Goal: Feedback & Contribution: Submit feedback/report problem

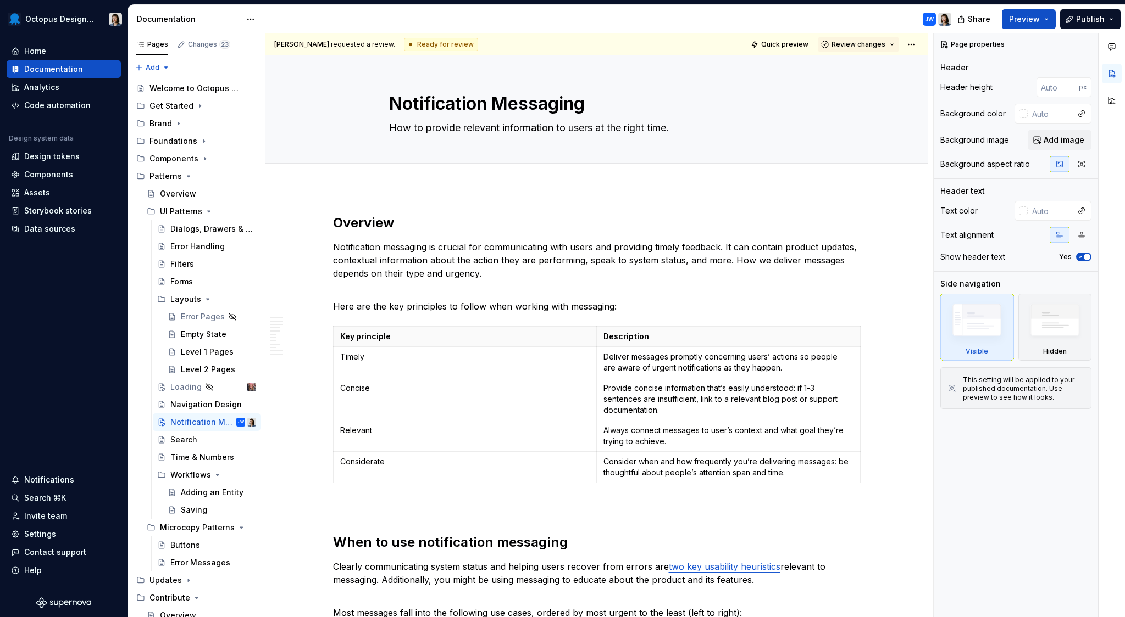
type textarea "*"
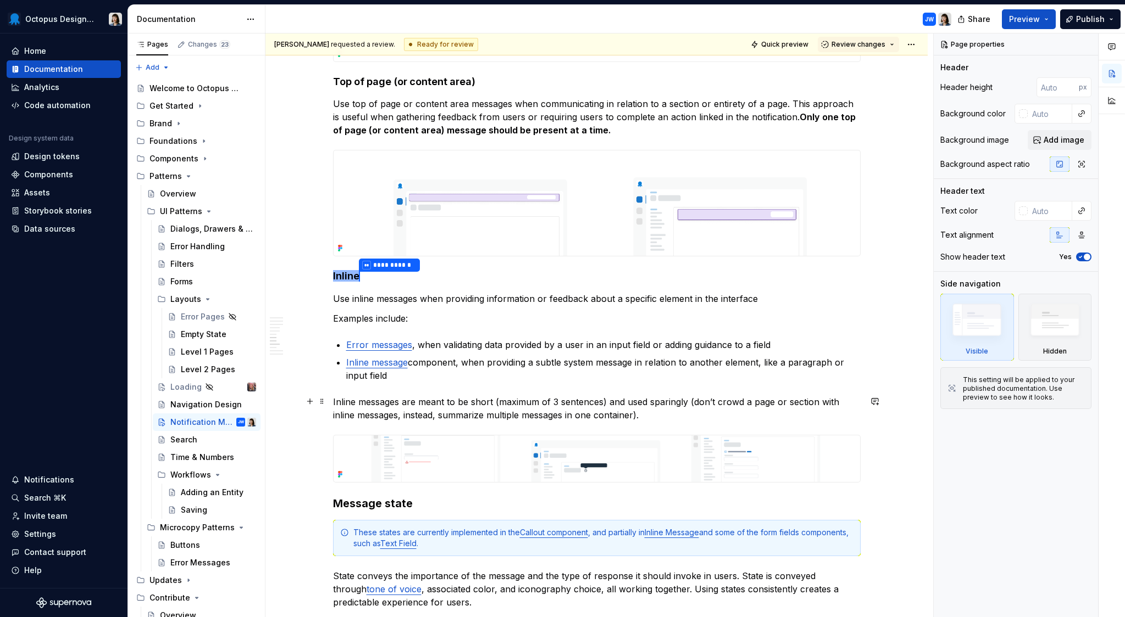
scroll to position [1447, 0]
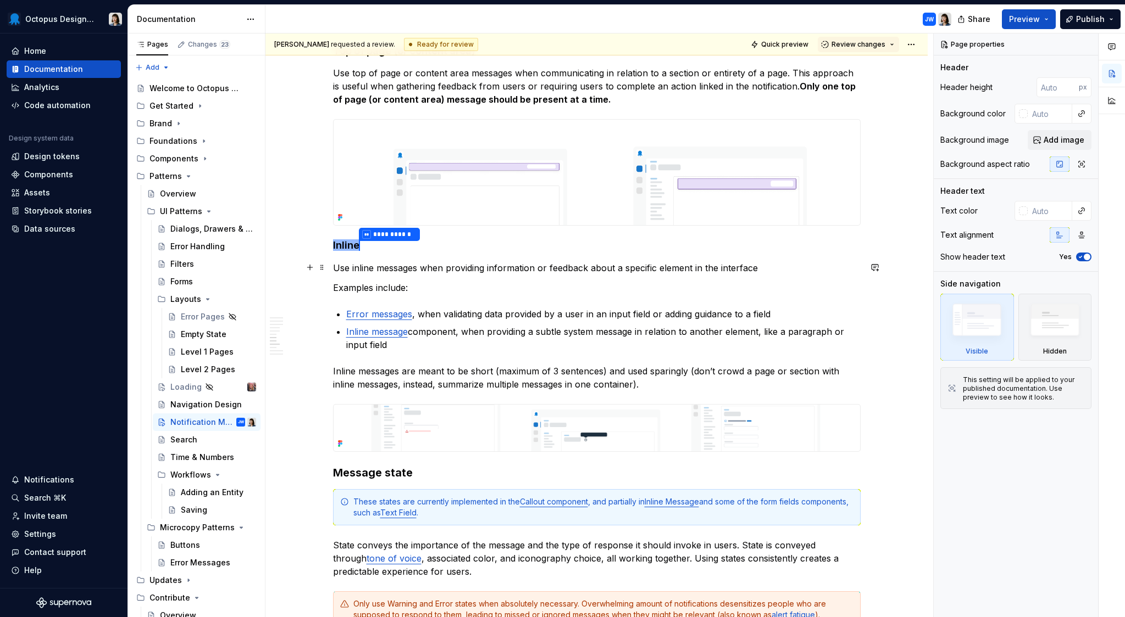
click at [772, 269] on p "Use inline messages when providing information or feedback about a specific ele…" at bounding box center [596, 268] width 527 height 13
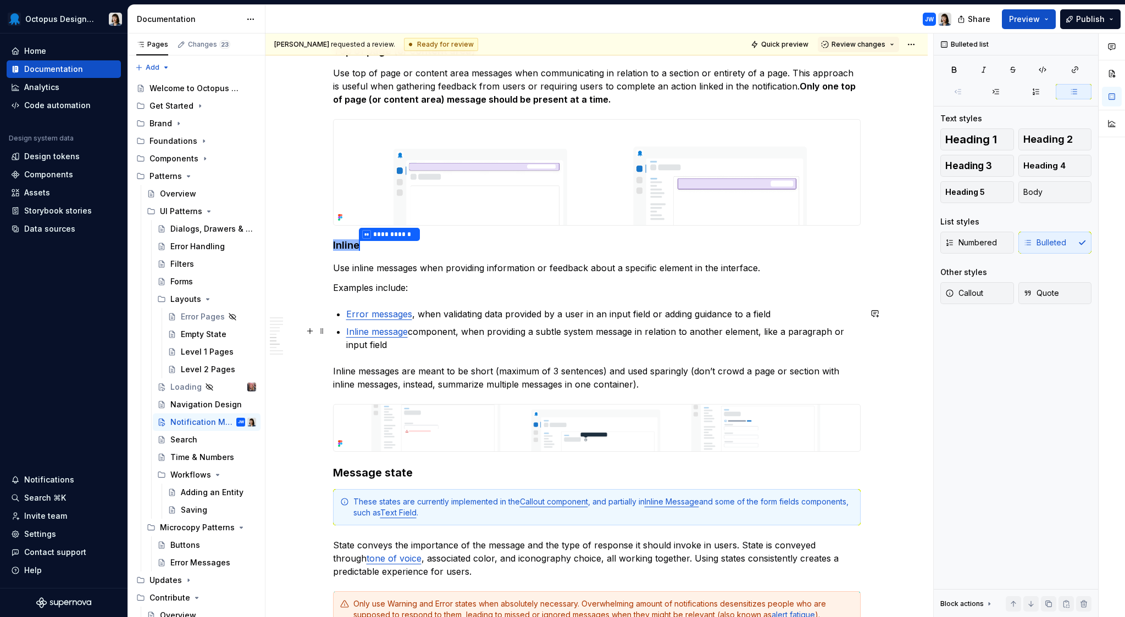
click at [597, 342] on p "Inline message component, when providing a subtle system message in relation to…" at bounding box center [603, 338] width 514 height 26
click at [391, 311] on link "Error messages" at bounding box center [379, 314] width 66 height 11
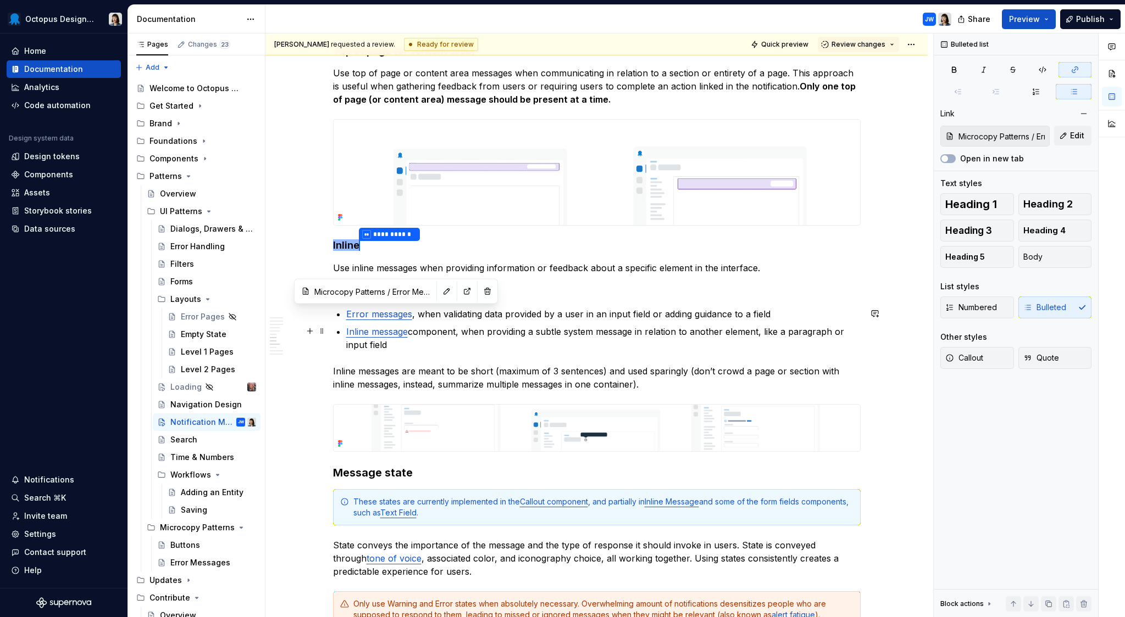
click at [525, 344] on p "Inline message component, when providing a subtle system message in relation to…" at bounding box center [603, 338] width 514 height 26
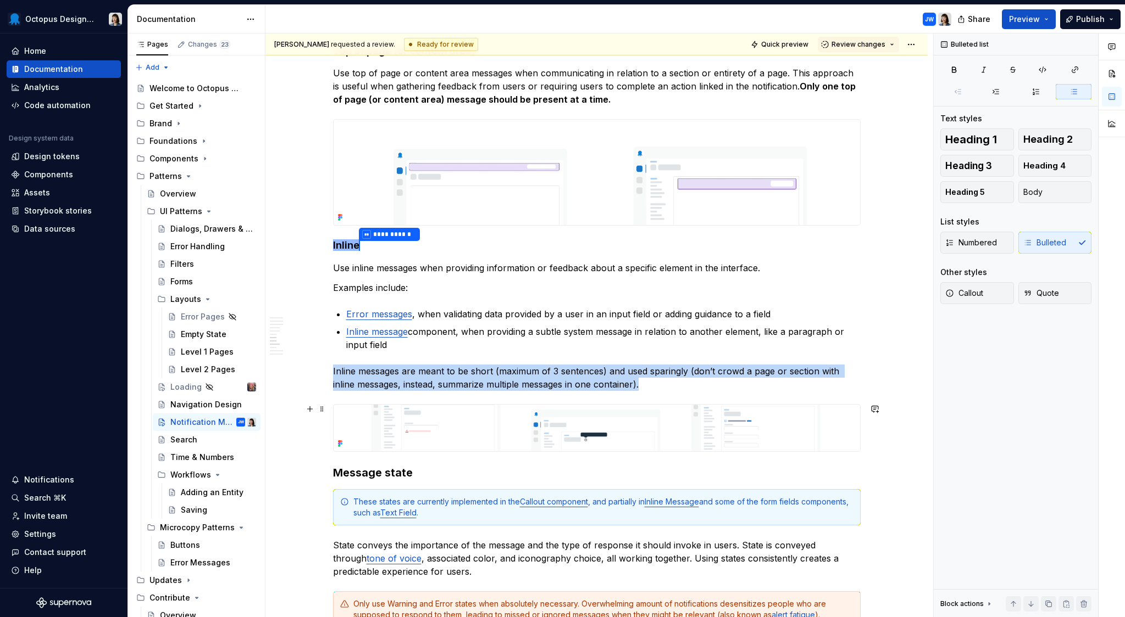
click at [474, 424] on img at bounding box center [596, 428] width 526 height 47
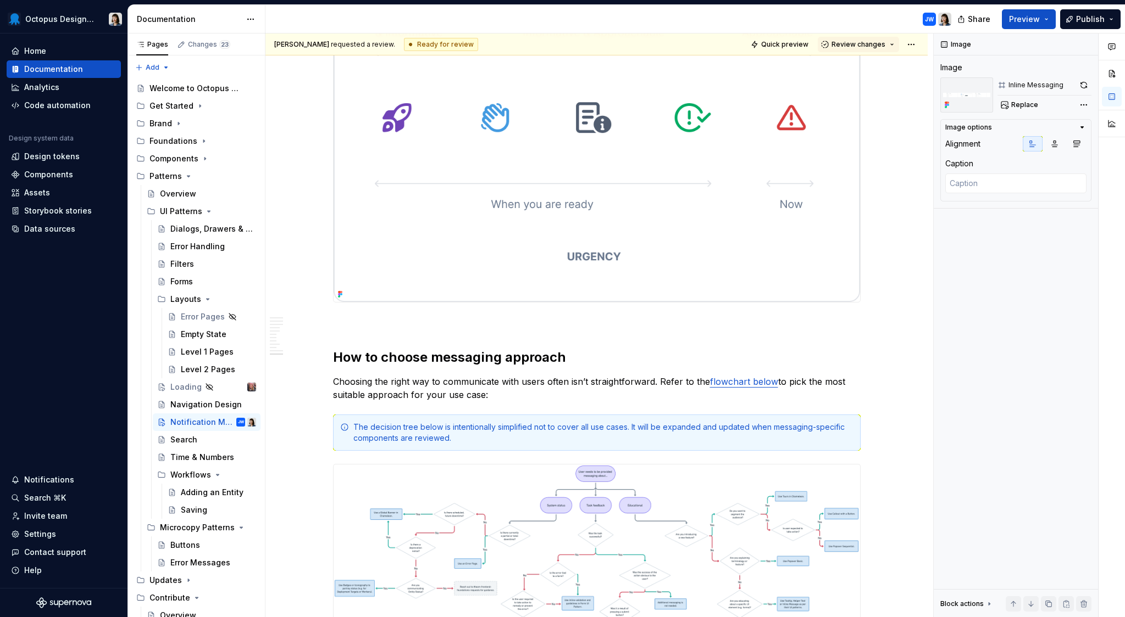
scroll to position [3072, 0]
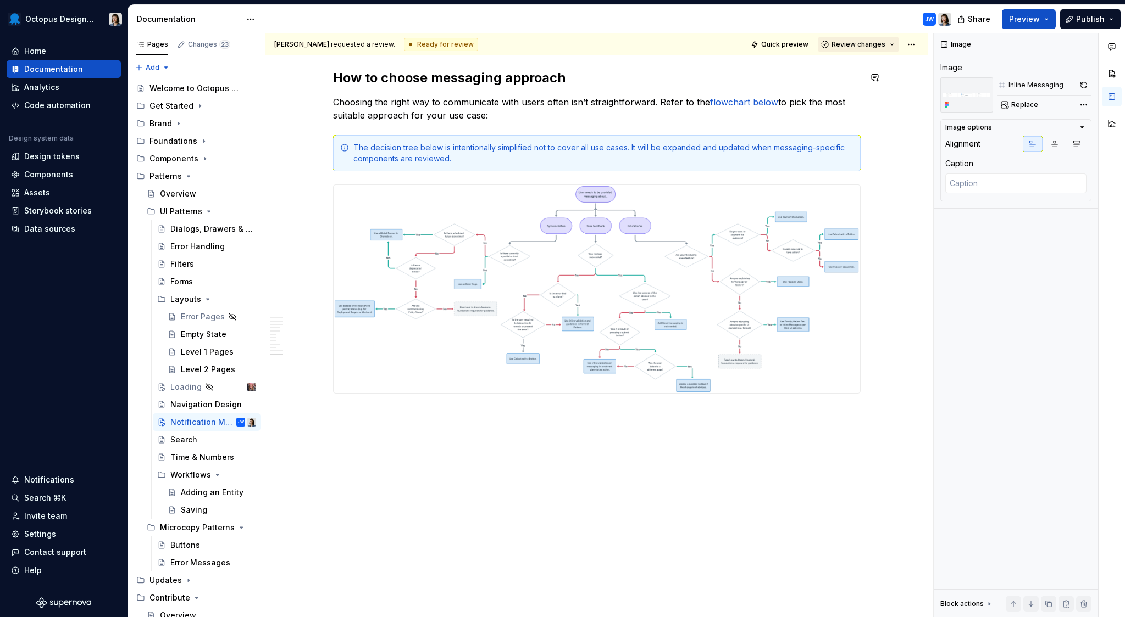
click at [856, 48] on span "Review changes" at bounding box center [858, 44] width 54 height 9
click at [850, 68] on div "Approve" at bounding box center [888, 65] width 96 height 11
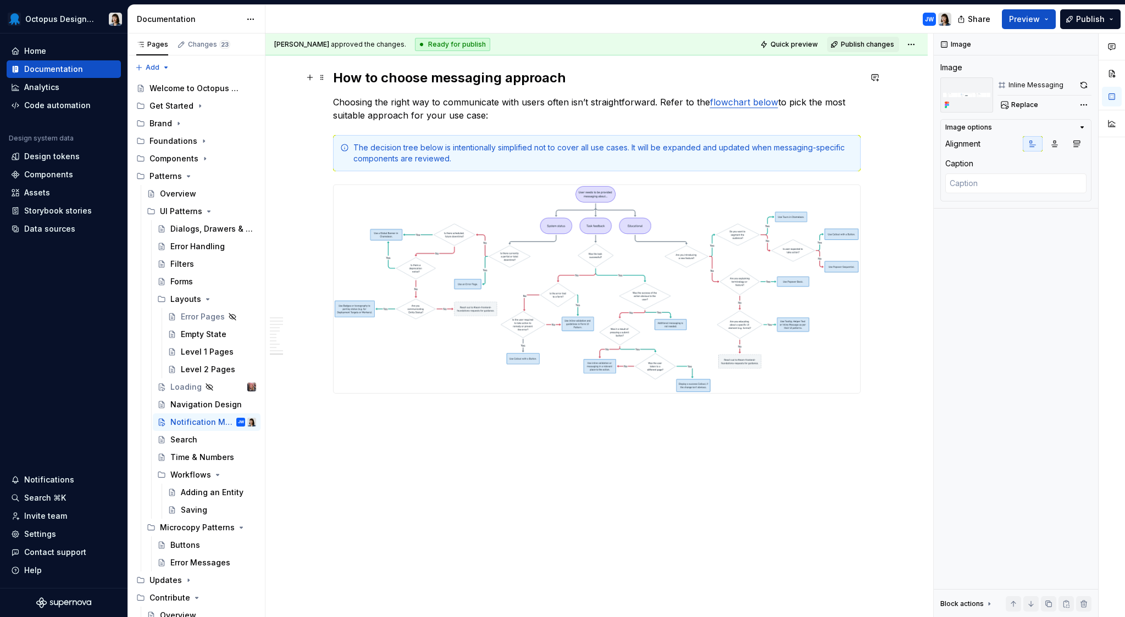
type textarea "*"
